Goal: Information Seeking & Learning: Find specific fact

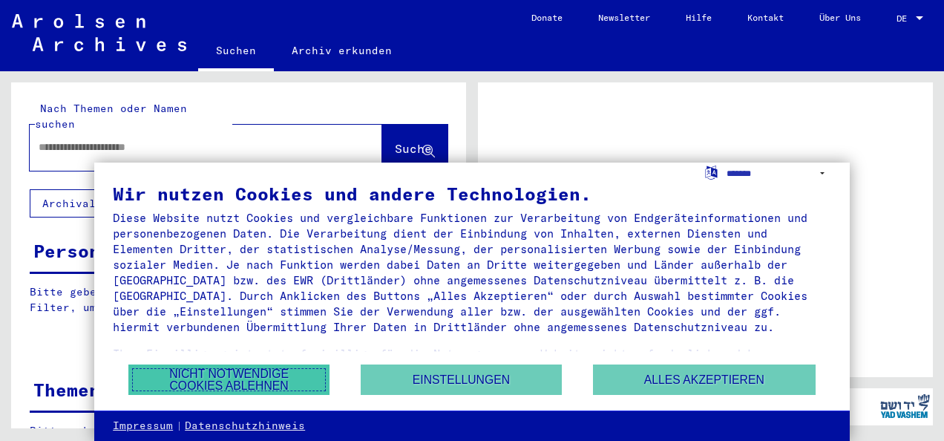
click at [252, 368] on button "Nicht notwendige Cookies ablehnen" at bounding box center [228, 380] width 201 height 30
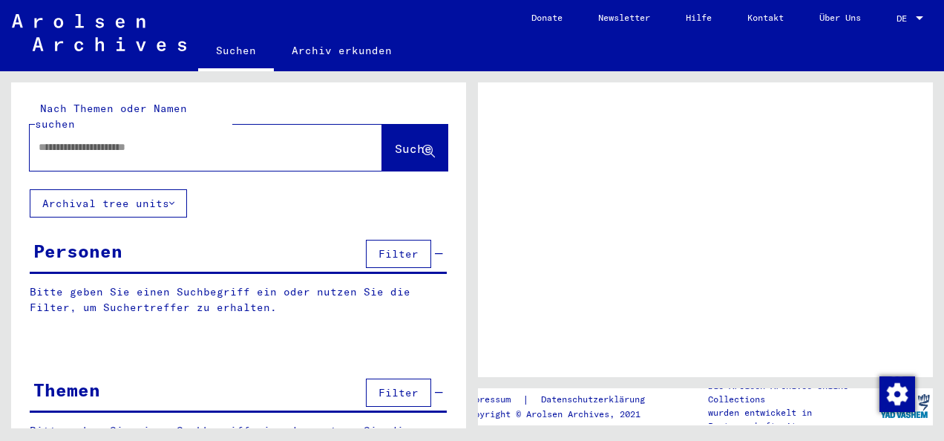
click at [105, 131] on div at bounding box center [188, 147] width 317 height 33
click at [111, 151] on div at bounding box center [206, 148] width 353 height 46
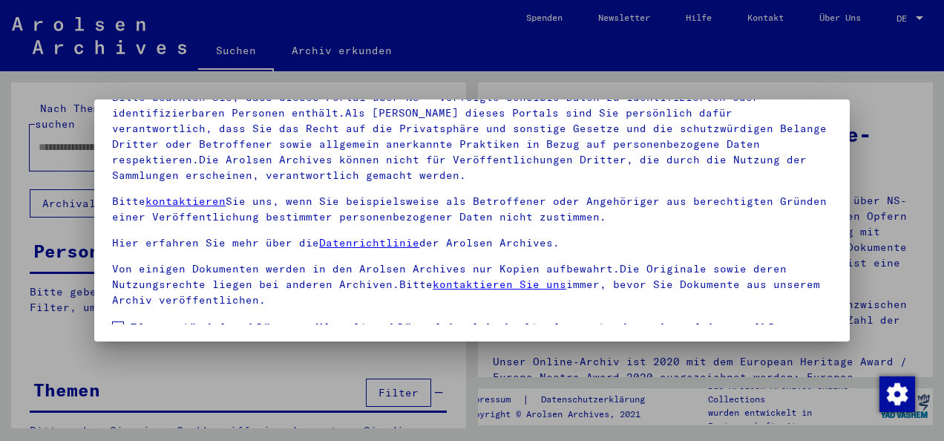
scroll to position [117, 0]
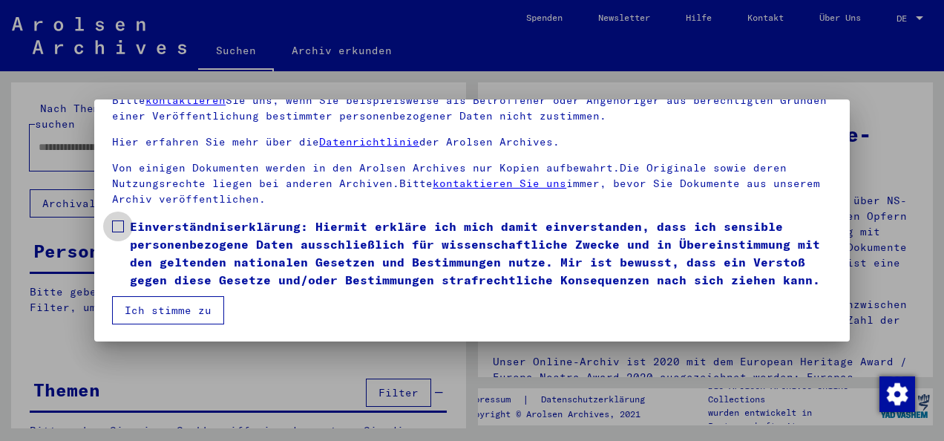
click at [120, 221] on span at bounding box center [118, 227] width 12 height 12
click at [152, 299] on button "Ich stimme zu" at bounding box center [168, 310] width 112 height 28
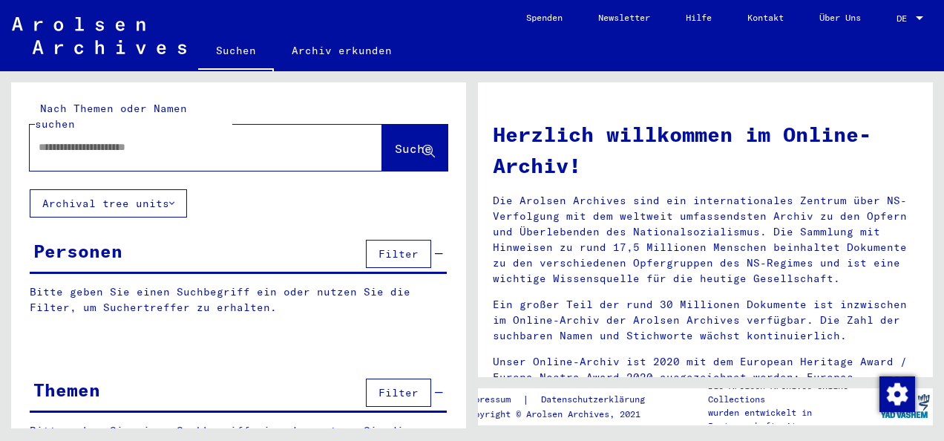
click at [120, 140] on input "text" at bounding box center [188, 148] width 299 height 16
type input "*********"
click at [389, 125] on button "Suche" at bounding box center [414, 148] width 65 height 46
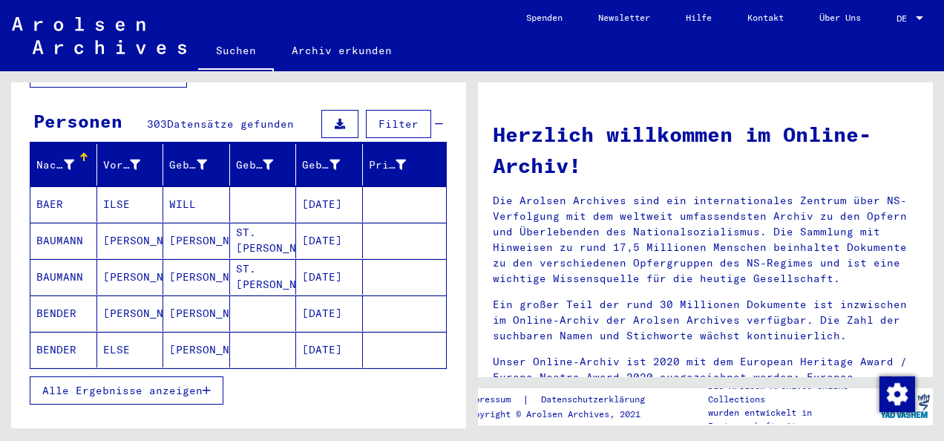
scroll to position [132, 0]
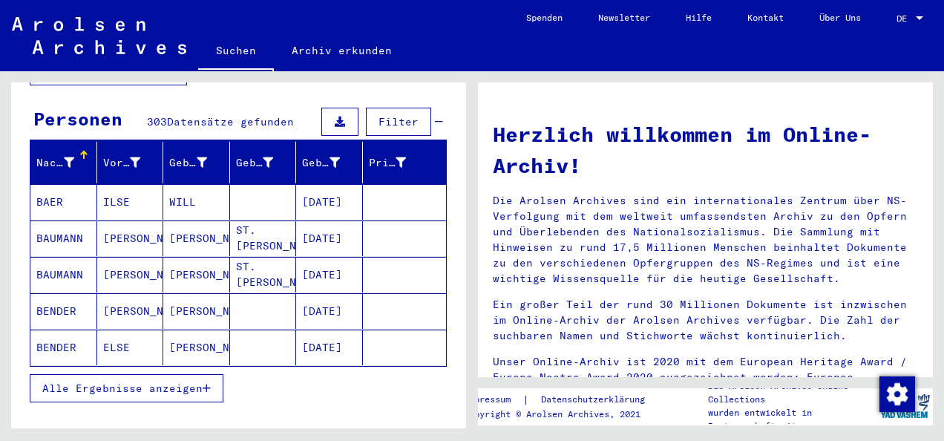
click at [135, 382] on span "Alle Ergebnisse anzeigen" at bounding box center [122, 388] width 160 height 13
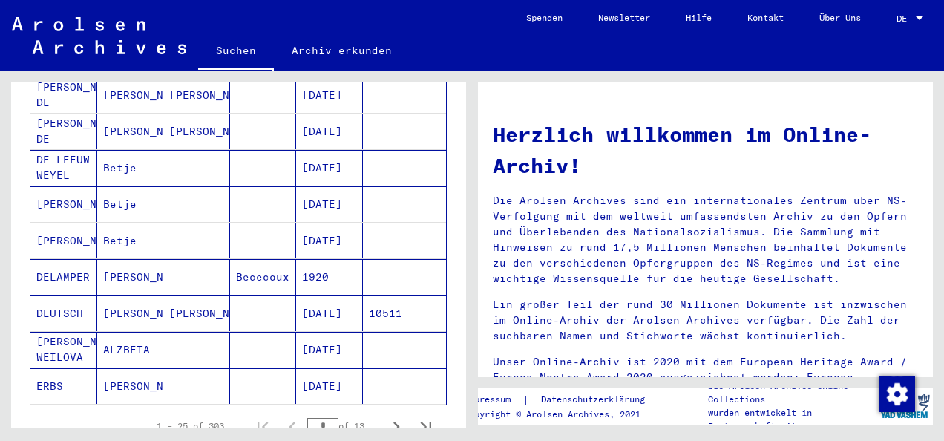
scroll to position [830, 0]
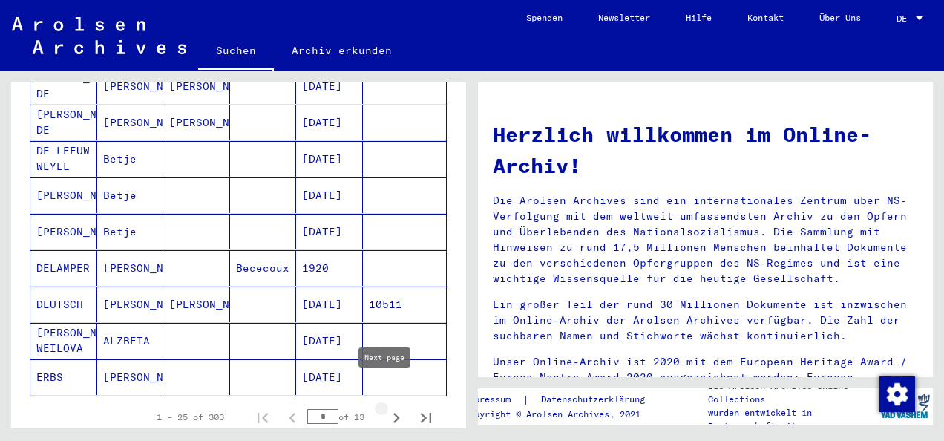
click at [386, 408] on icon "Next page" at bounding box center [396, 418] width 21 height 21
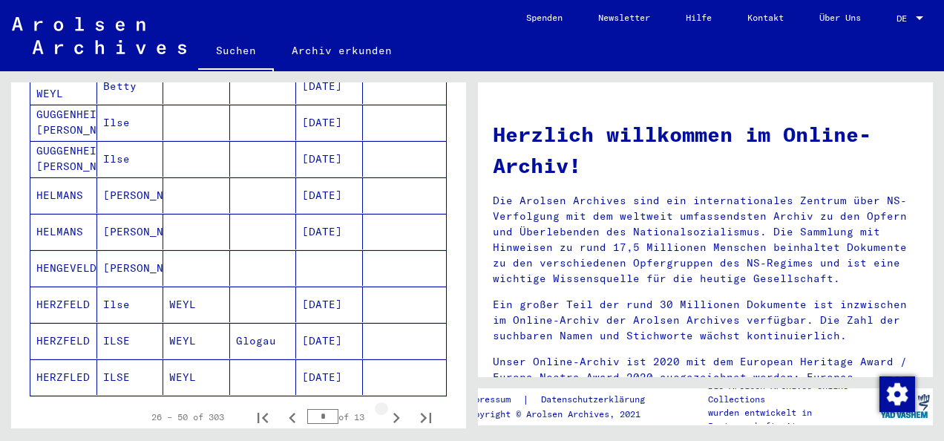
click at [386, 408] on icon "Next page" at bounding box center [396, 418] width 21 height 21
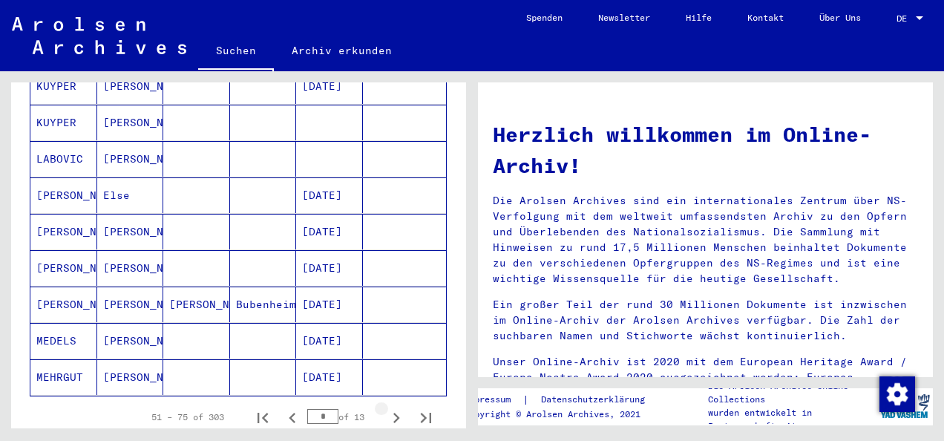
click at [386, 408] on icon "Next page" at bounding box center [396, 418] width 21 height 21
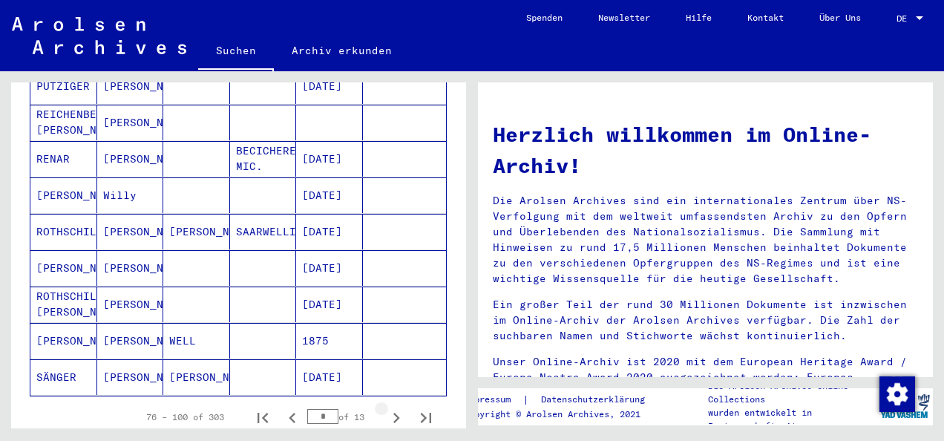
click at [386, 408] on icon "Next page" at bounding box center [396, 418] width 21 height 21
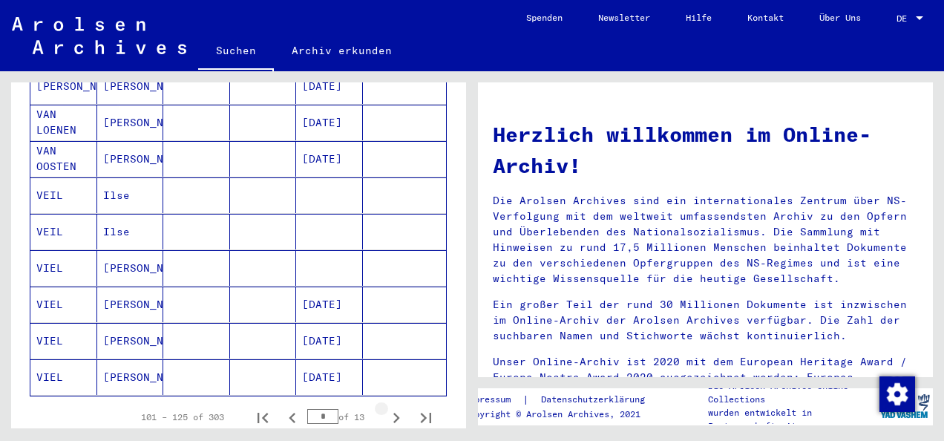
click at [386, 408] on icon "Next page" at bounding box center [396, 418] width 21 height 21
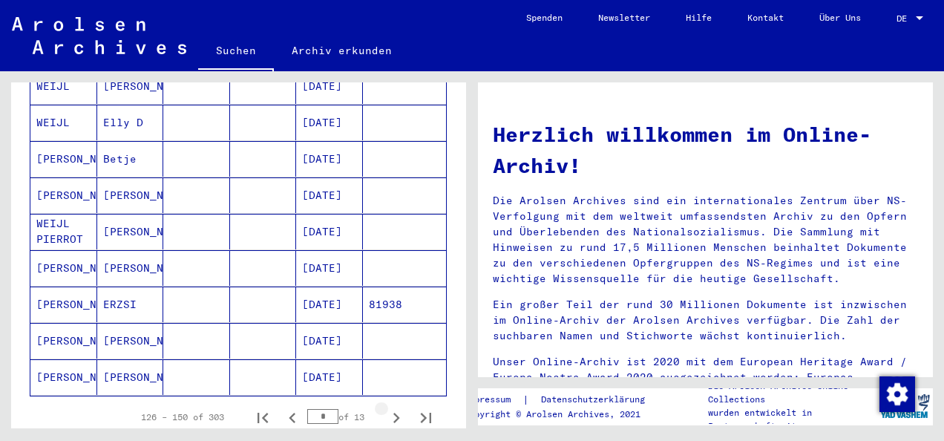
click at [386, 408] on icon "Next page" at bounding box center [396, 418] width 21 height 21
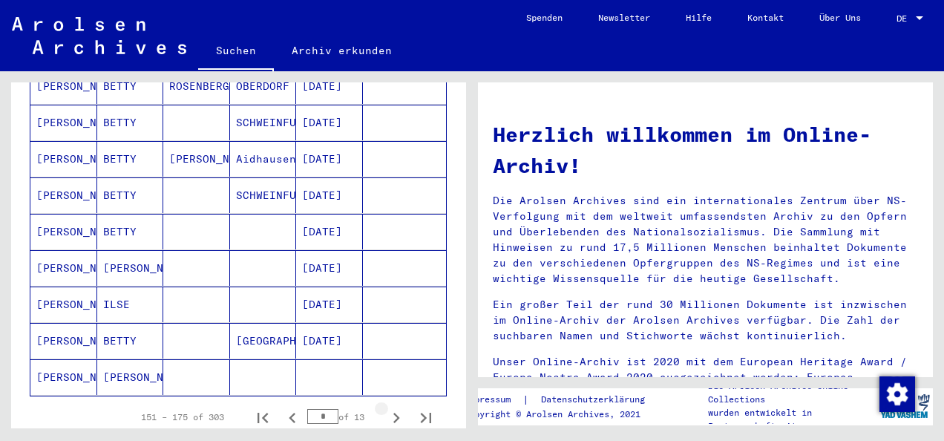
click at [386, 408] on icon "Next page" at bounding box center [396, 418] width 21 height 21
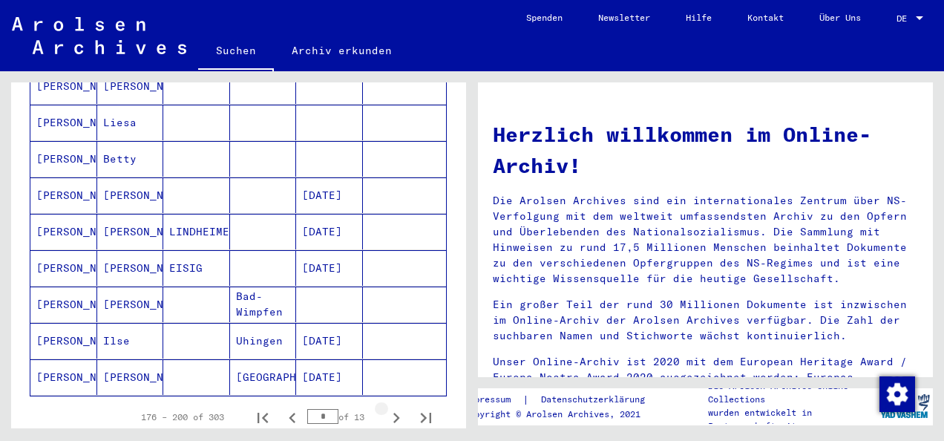
click at [386, 408] on icon "Next page" at bounding box center [396, 418] width 21 height 21
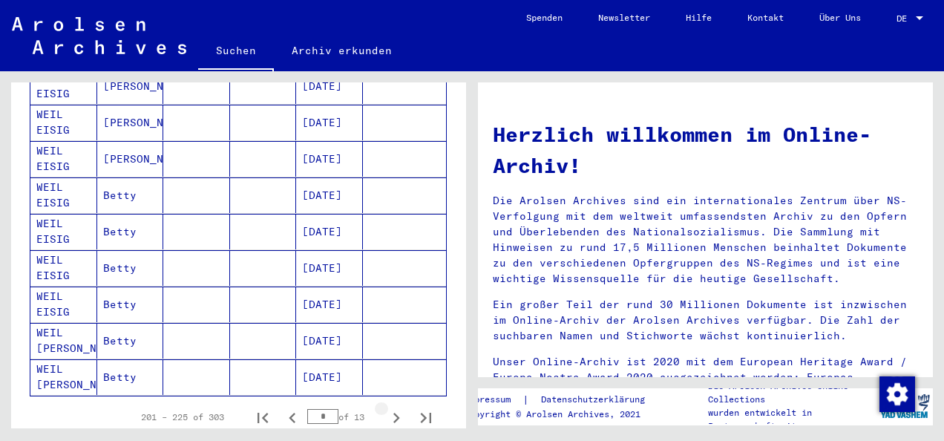
click at [386, 408] on icon "Next page" at bounding box center [396, 418] width 21 height 21
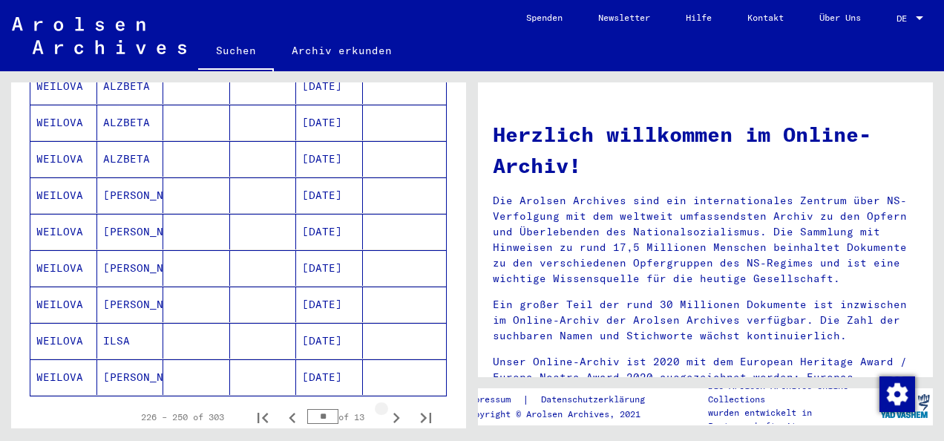
click at [386, 408] on icon "Next page" at bounding box center [396, 418] width 21 height 21
type input "**"
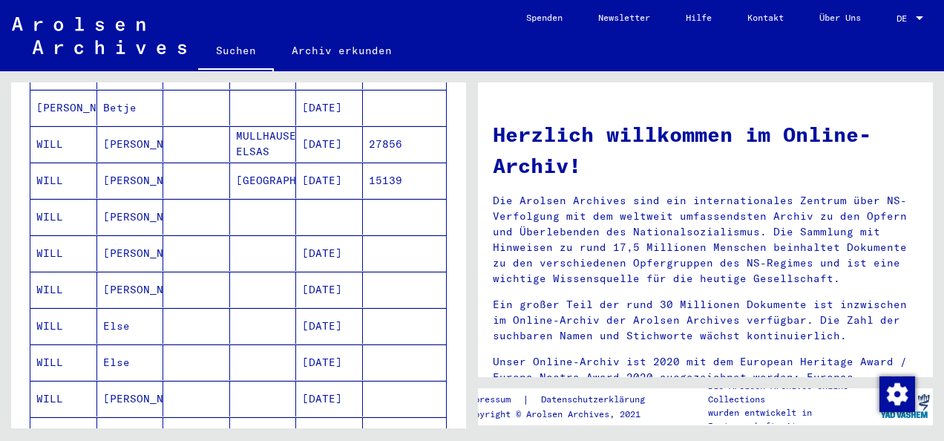
scroll to position [649, 0]
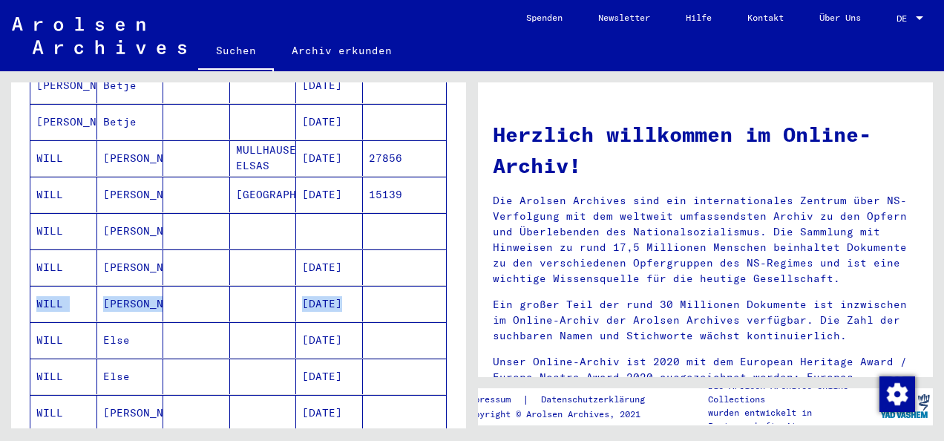
drag, startPoint x: 453, startPoint y: 261, endPoint x: 430, endPoint y: 301, distance: 46.2
click at [430, 301] on div "Nachname Vorname Geburtsname Geburt‏ Geburtsdatum Prisoner # [PERSON_NAME] [DAT…" at bounding box center [238, 149] width 455 height 1049
click at [430, 322] on mat-cell at bounding box center [405, 340] width 84 height 36
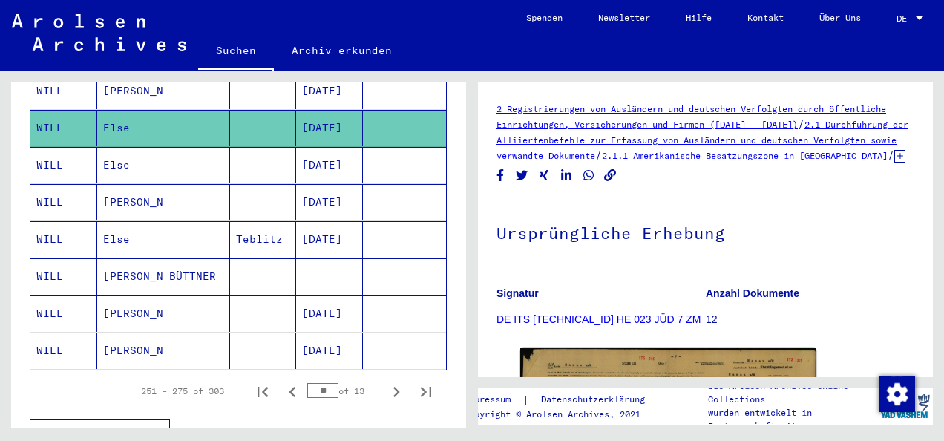
click at [114, 221] on mat-cell "Else" at bounding box center [130, 239] width 67 height 36
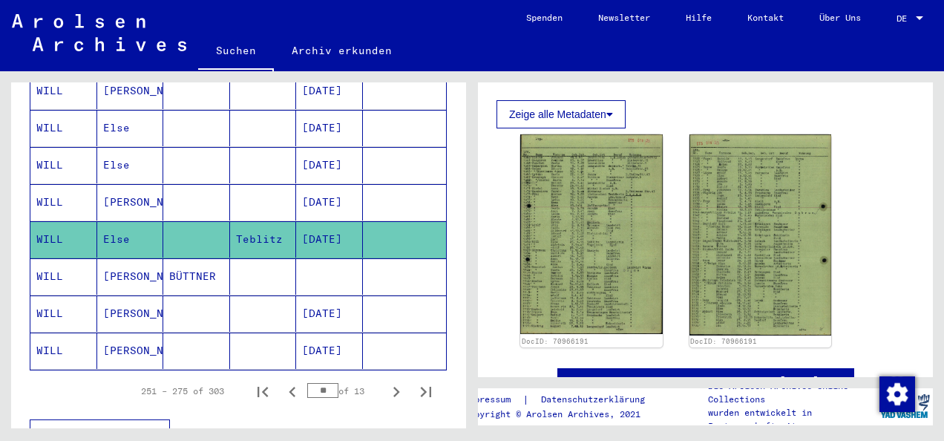
scroll to position [529, 0]
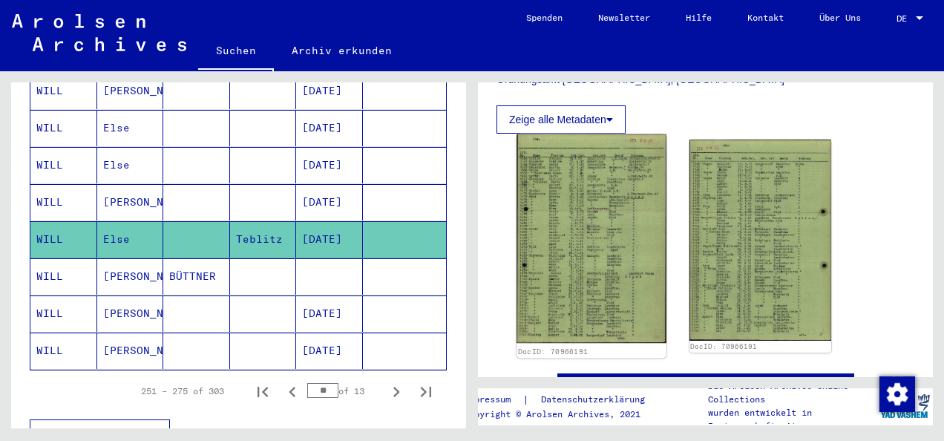
click at [631, 257] on img at bounding box center [591, 238] width 149 height 209
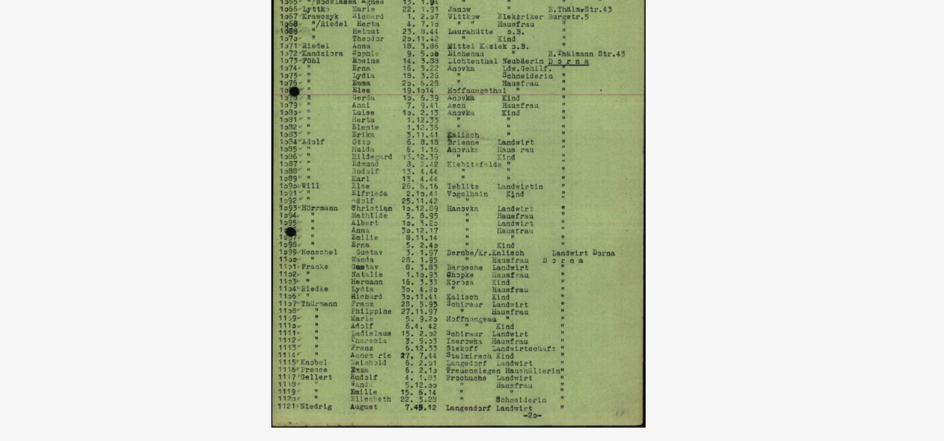
drag, startPoint x: 504, startPoint y: 175, endPoint x: 486, endPoint y: 259, distance: 85.8
click at [486, 259] on img at bounding box center [472, 183] width 655 height 293
click at [289, 145] on img at bounding box center [472, 183] width 655 height 293
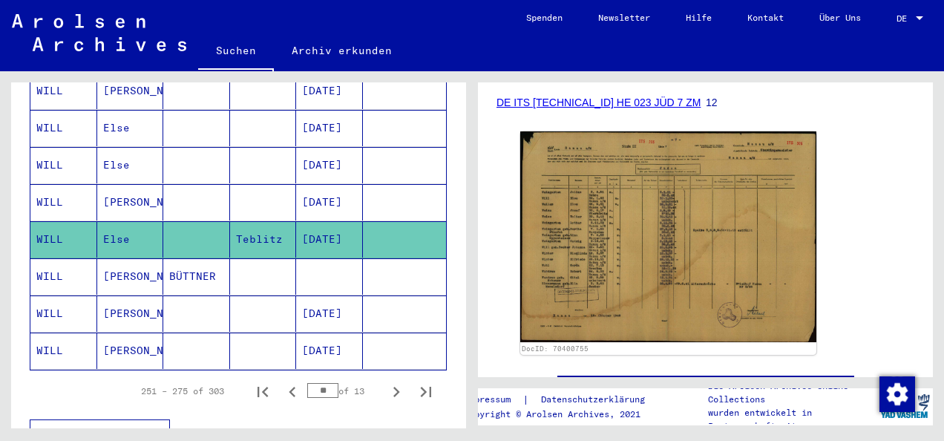
scroll to position [215, 0]
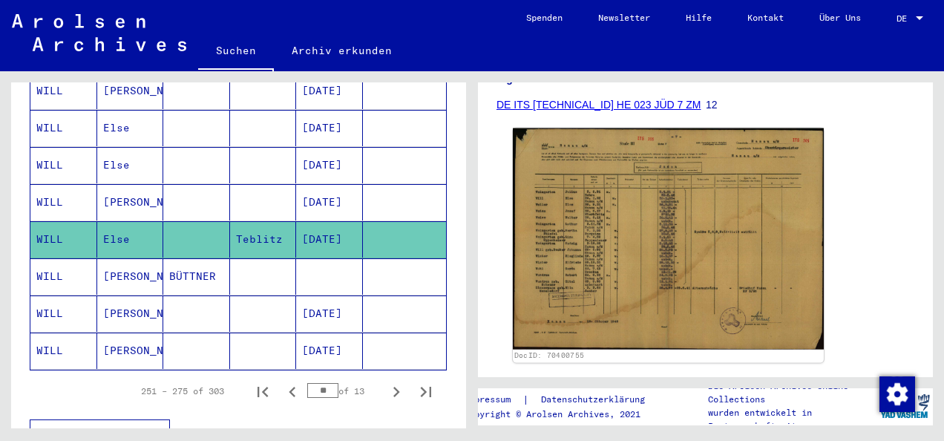
click at [726, 211] on img at bounding box center [668, 238] width 311 height 221
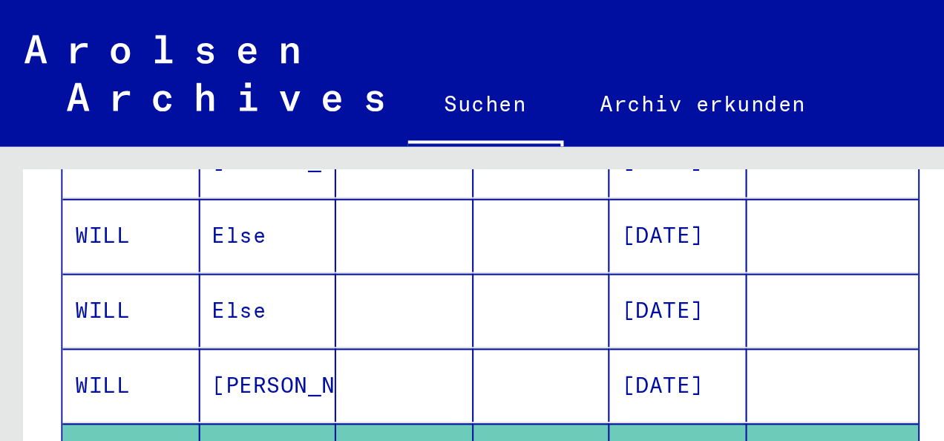
scroll to position [866, 0]
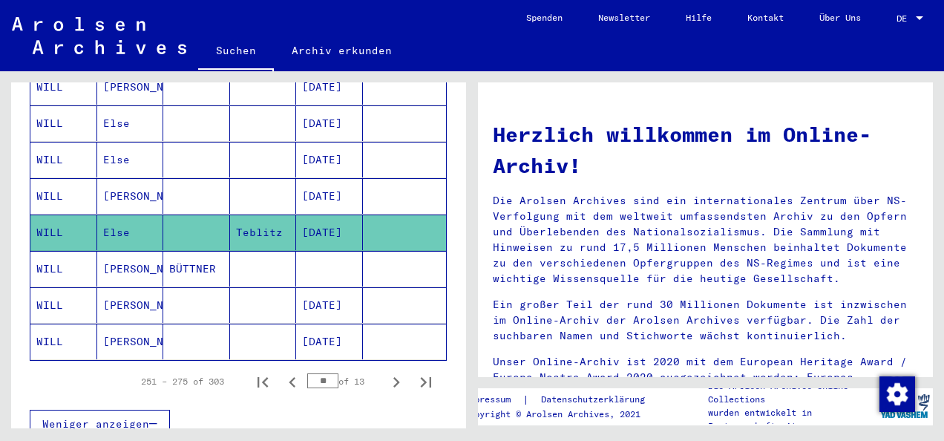
click at [321, 215] on mat-cell "[DATE]" at bounding box center [329, 233] width 67 height 36
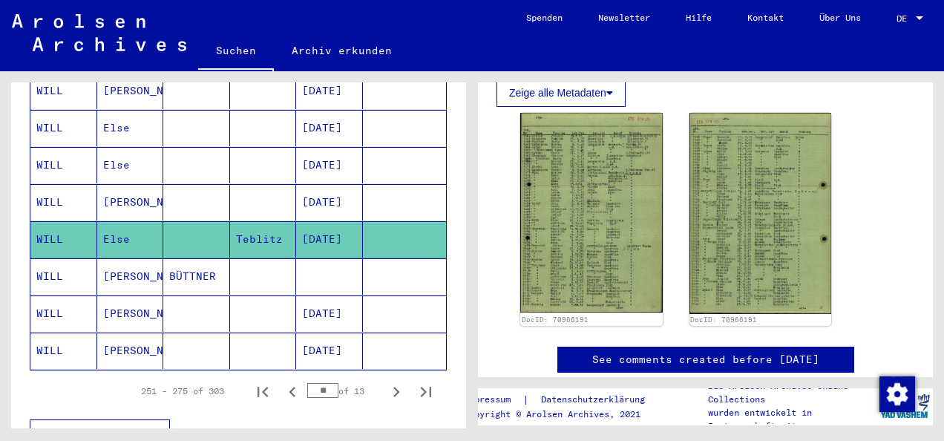
scroll to position [575, 0]
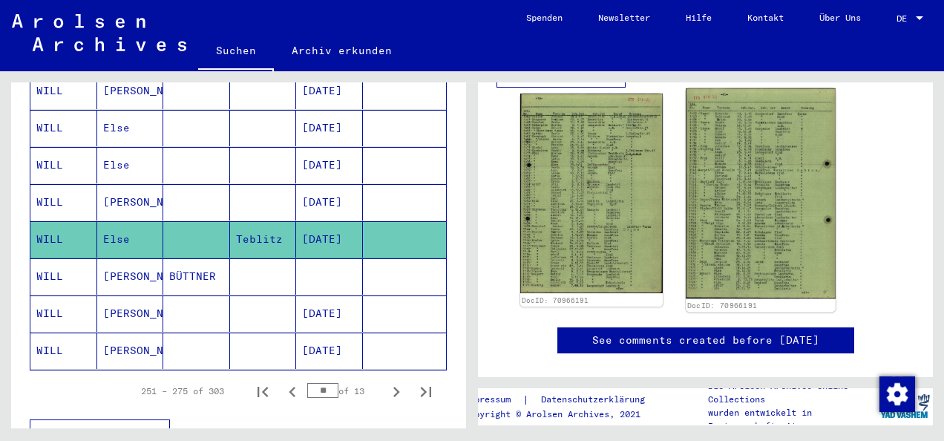
click at [787, 229] on img at bounding box center [760, 193] width 149 height 211
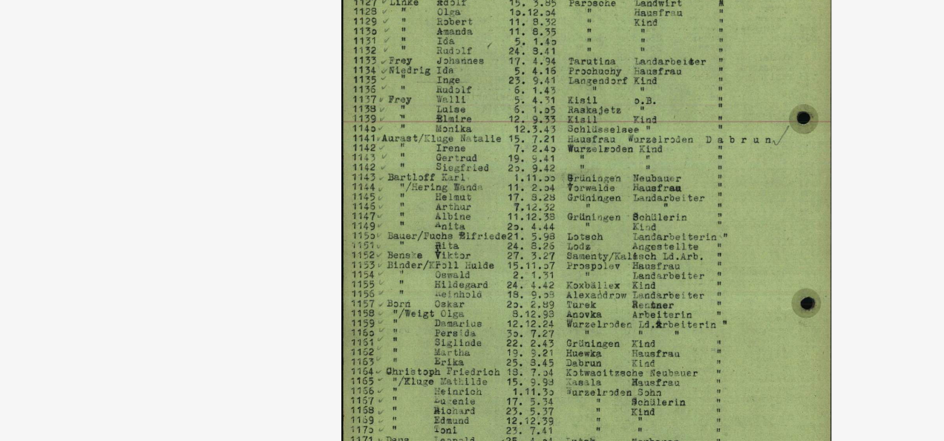
drag, startPoint x: 455, startPoint y: 178, endPoint x: 456, endPoint y: 242, distance: 63.9
click at [456, 242] on img at bounding box center [472, 183] width 655 height 293
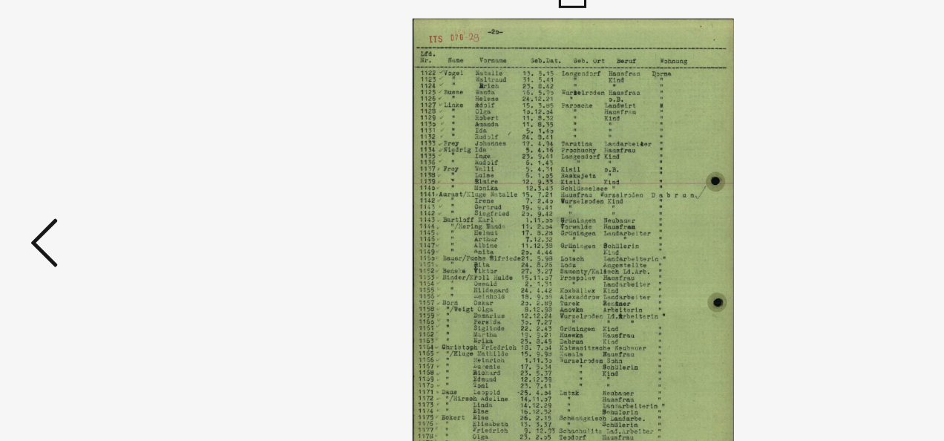
click at [127, 185] on icon at bounding box center [132, 182] width 18 height 36
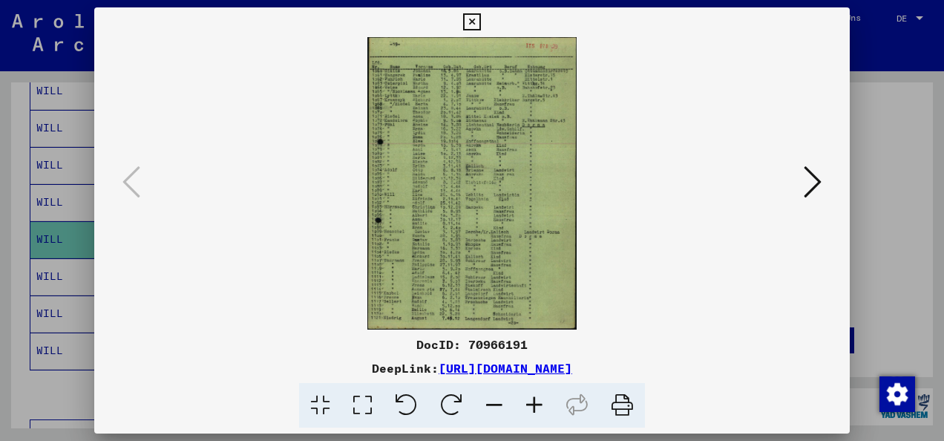
click at [622, 402] on icon at bounding box center [622, 405] width 45 height 45
click at [469, 22] on icon at bounding box center [471, 22] width 17 height 18
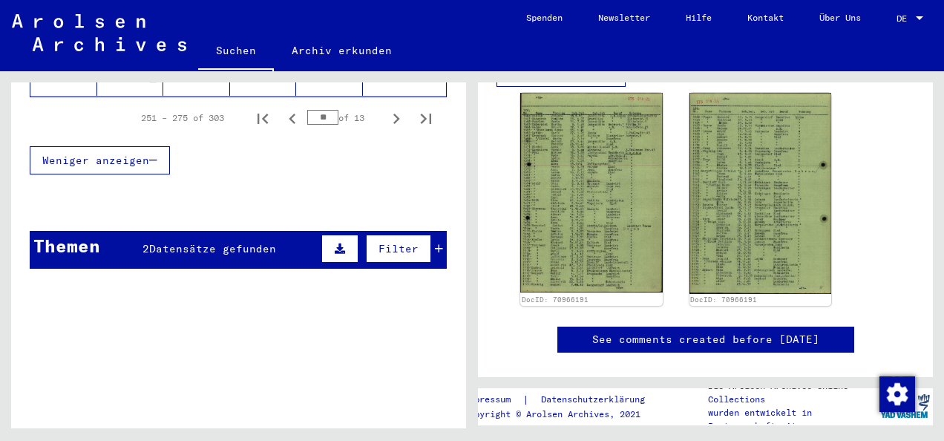
scroll to position [0, 0]
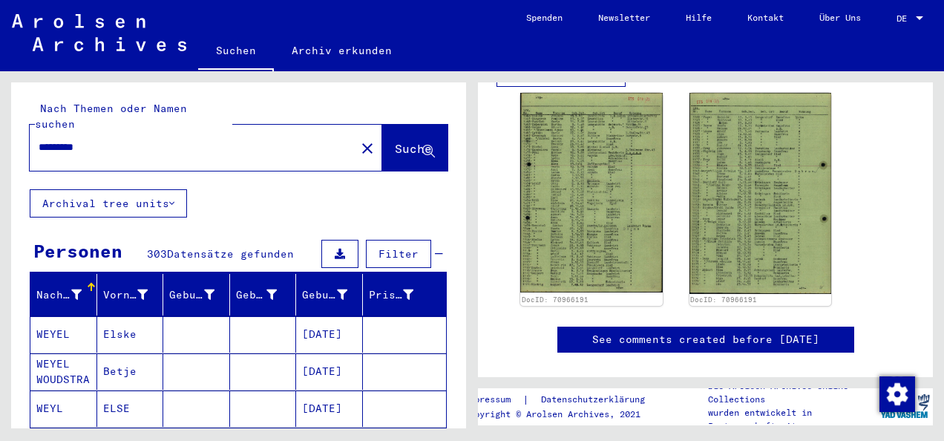
drag, startPoint x: 244, startPoint y: 135, endPoint x: 0, endPoint y: 37, distance: 263.2
click at [0, 37] on html "Suchen Archiv erkunden Spenden Newsletter Hilfe Kontakt Über Uns Suchen Archiv …" at bounding box center [472, 220] width 944 height 441
click at [388, 148] on button "Suche" at bounding box center [414, 148] width 65 height 46
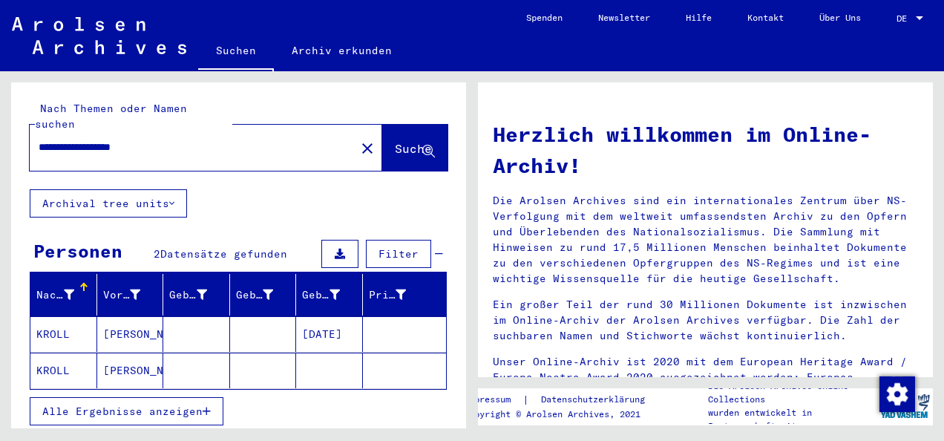
click at [123, 318] on mat-cell "[PERSON_NAME]" at bounding box center [130, 334] width 67 height 36
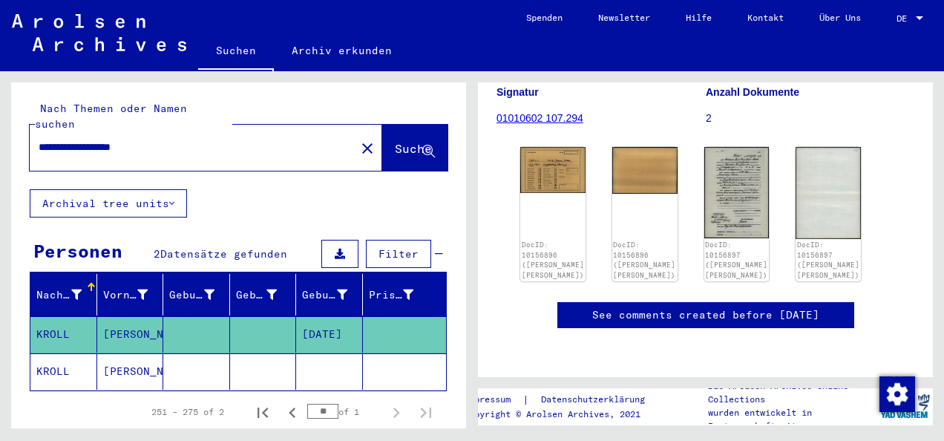
scroll to position [244, 0]
click at [122, 353] on mat-cell "[PERSON_NAME]" at bounding box center [130, 371] width 67 height 36
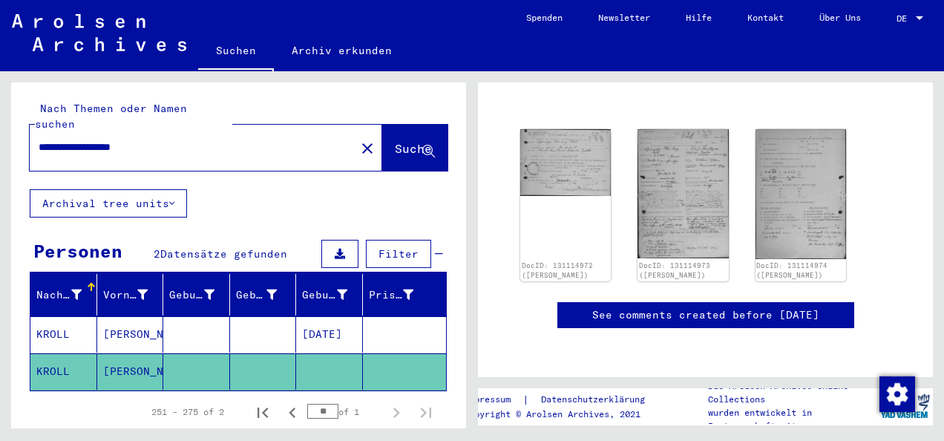
scroll to position [132, 0]
click at [687, 192] on img at bounding box center [683, 193] width 95 height 136
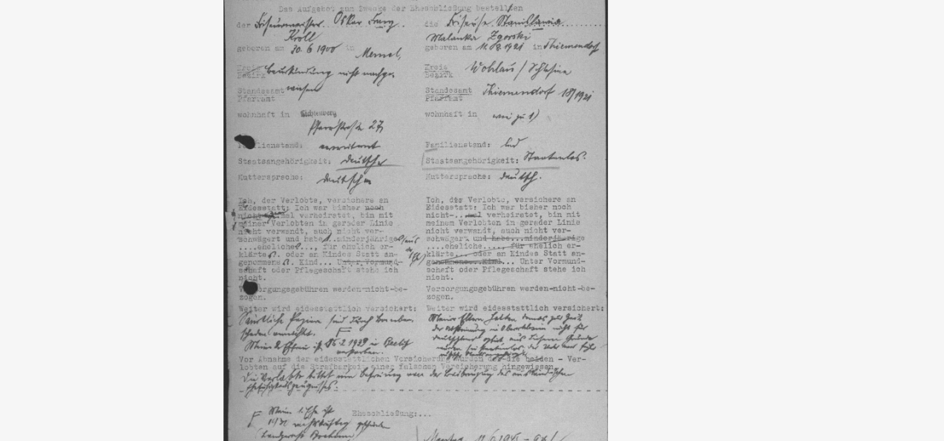
drag, startPoint x: 500, startPoint y: 161, endPoint x: 464, endPoint y: 172, distance: 37.3
click at [464, 172] on img at bounding box center [472, 183] width 655 height 293
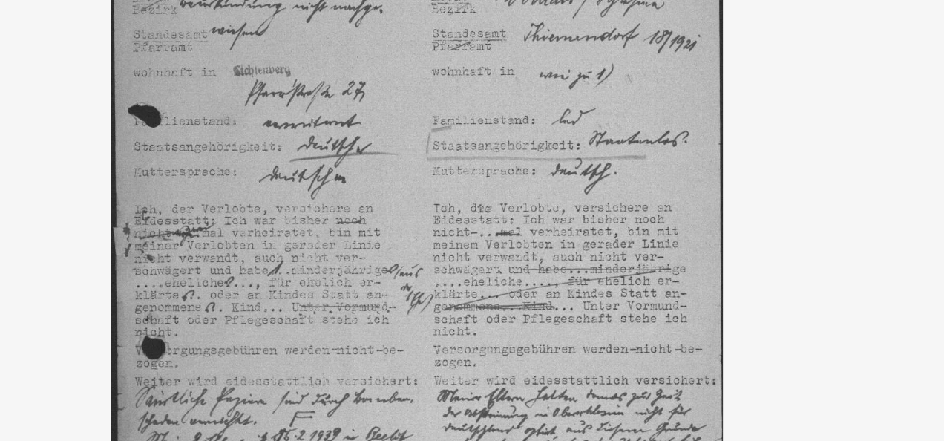
drag, startPoint x: 541, startPoint y: 173, endPoint x: 538, endPoint y: 204, distance: 31.4
click at [538, 204] on img at bounding box center [472, 183] width 655 height 293
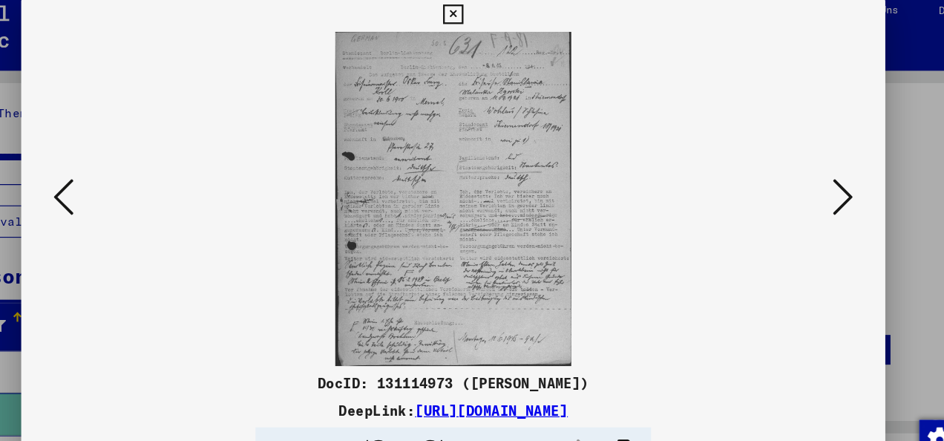
click at [815, 197] on icon at bounding box center [813, 182] width 18 height 36
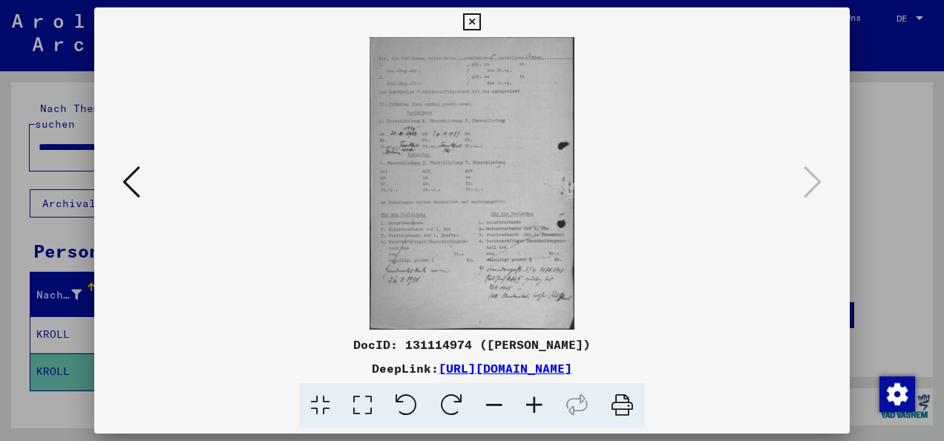
click at [474, 15] on icon at bounding box center [471, 22] width 17 height 18
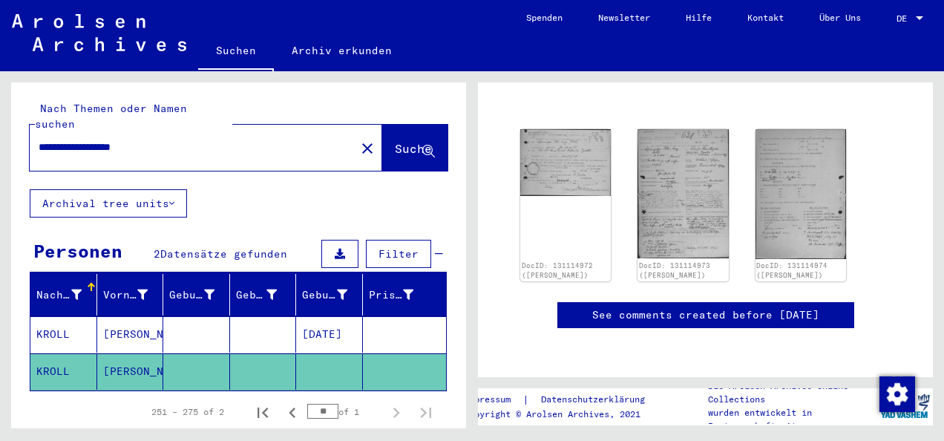
drag, startPoint x: 185, startPoint y: 138, endPoint x: -3, endPoint y: 114, distance: 189.3
click at [0, 114] on html "**********" at bounding box center [472, 220] width 944 height 441
type input "**********"
click at [391, 148] on button "Suche" at bounding box center [414, 148] width 65 height 46
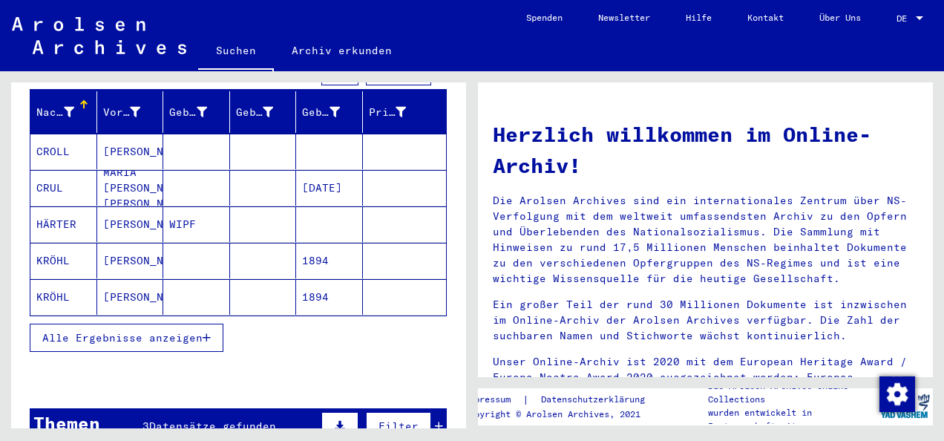
scroll to position [188, 0]
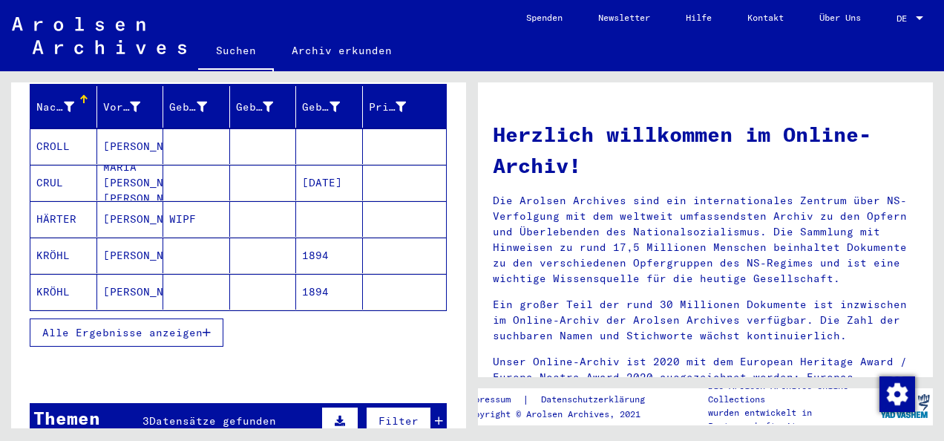
click at [175, 326] on span "Alle Ergebnisse anzeigen" at bounding box center [122, 332] width 160 height 13
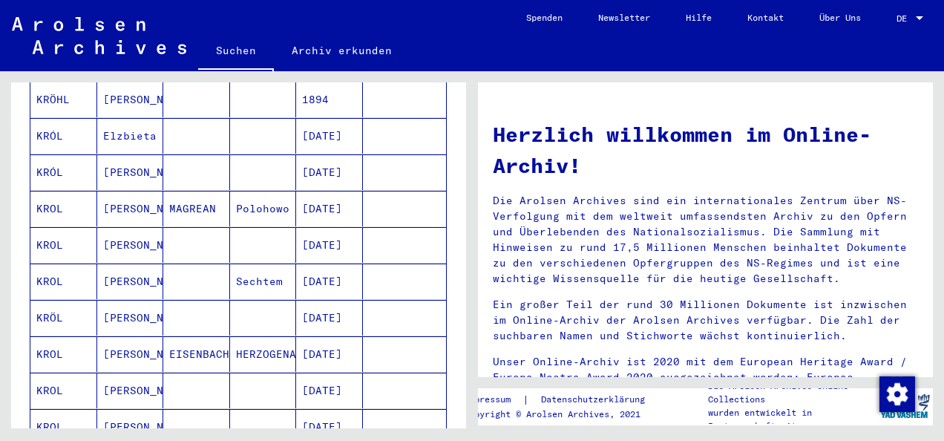
scroll to position [402, 0]
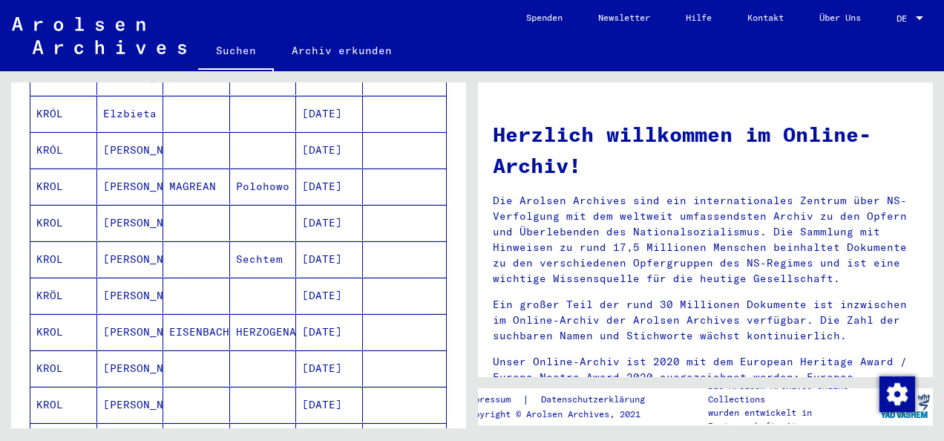
click at [103, 208] on mat-cell "[PERSON_NAME]" at bounding box center [130, 223] width 67 height 36
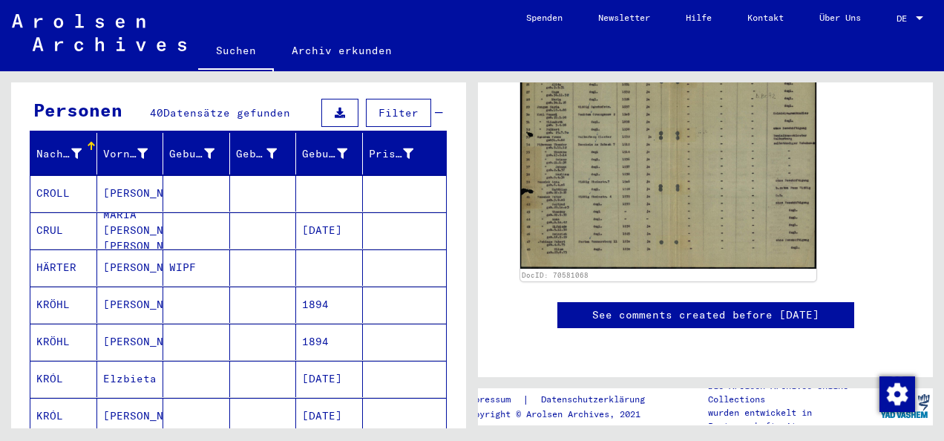
scroll to position [138, 0]
